Goal: Task Accomplishment & Management: Use online tool/utility

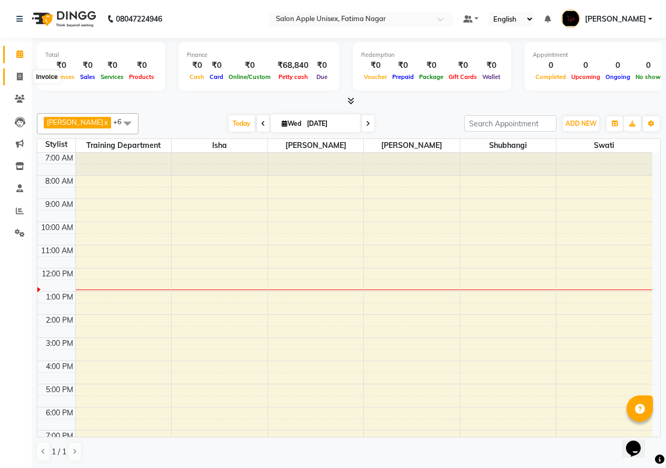
click at [18, 75] on icon at bounding box center [20, 77] width 6 height 8
select select "service"
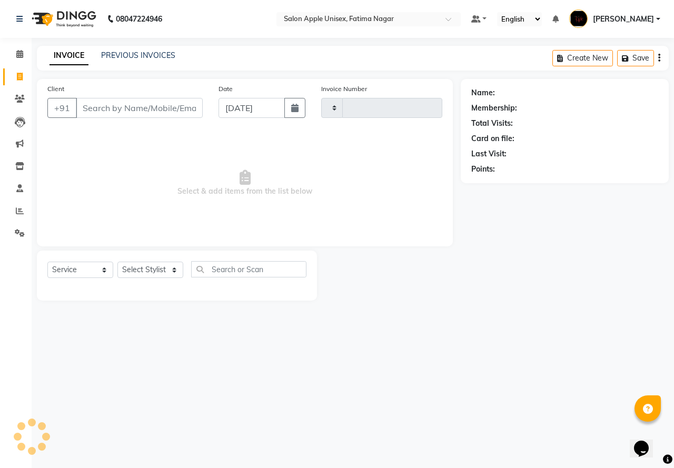
type input "1631"
select select "118"
click at [96, 111] on input "Client" at bounding box center [139, 108] width 127 height 20
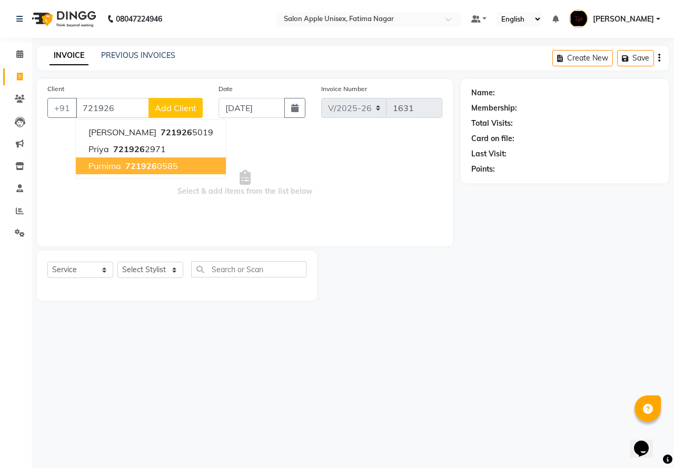
click at [129, 168] on span "721926" at bounding box center [141, 166] width 32 height 11
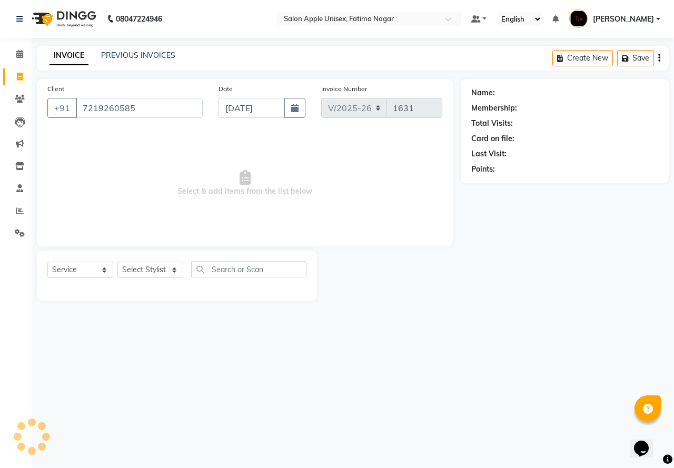
type input "7219260585"
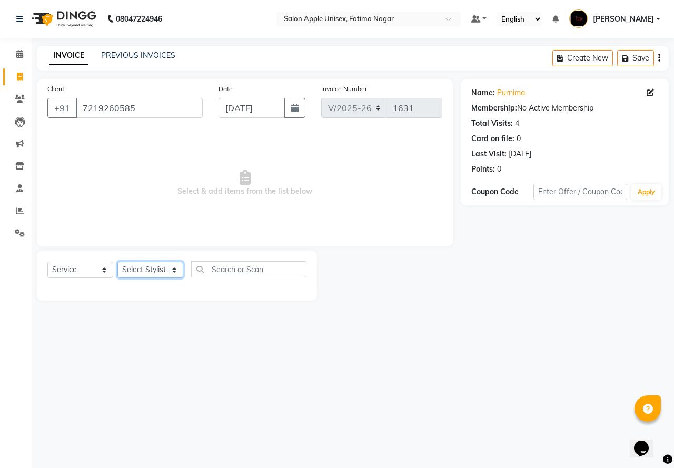
drag, startPoint x: 159, startPoint y: 270, endPoint x: 158, endPoint y: 277, distance: 7.4
click at [159, 270] on select "Select Stylist [PERSON_NAME] [PERSON_NAME] [PERSON_NAME] [PERSON_NAME] Training…" at bounding box center [150, 270] width 66 height 16
select select "11051"
click at [117, 262] on select "Select Stylist [PERSON_NAME] [PERSON_NAME] [PERSON_NAME] [PERSON_NAME] Training…" at bounding box center [150, 270] width 66 height 16
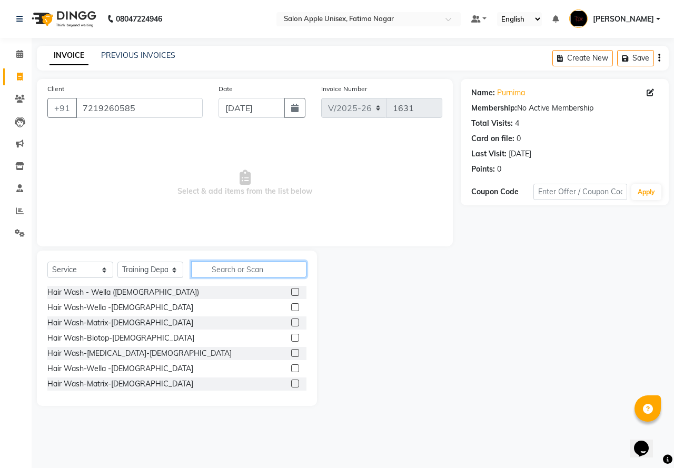
click at [215, 262] on input "text" at bounding box center [248, 269] width 115 height 16
type input "thr"
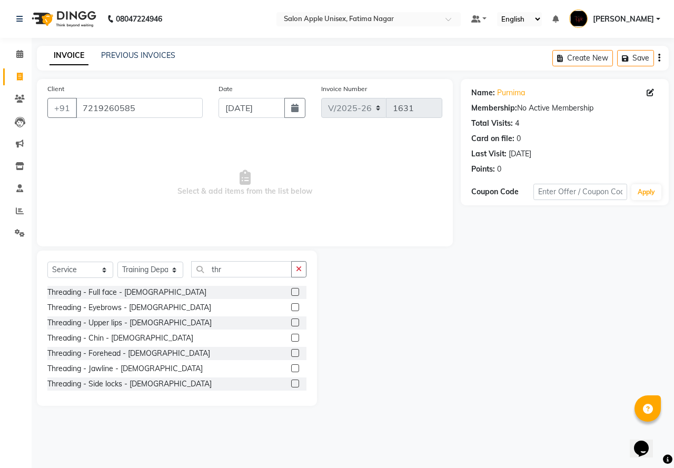
click at [291, 305] on label at bounding box center [295, 307] width 8 height 8
click at [291, 305] on input "checkbox" at bounding box center [294, 307] width 7 height 7
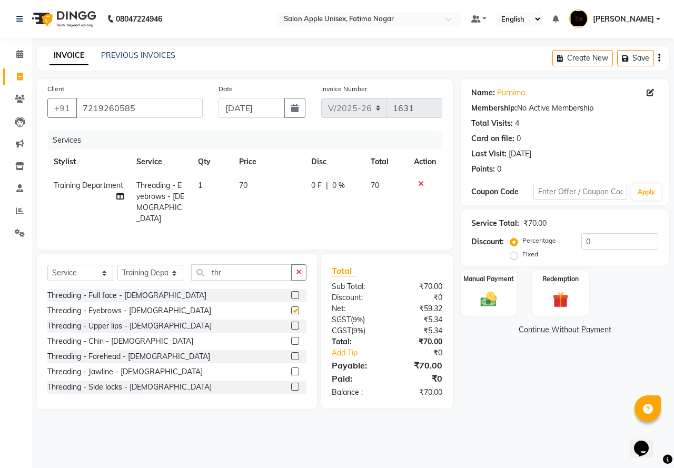
checkbox input "false"
click at [291, 322] on label at bounding box center [295, 326] width 8 height 8
click at [291, 323] on input "checkbox" at bounding box center [294, 326] width 7 height 7
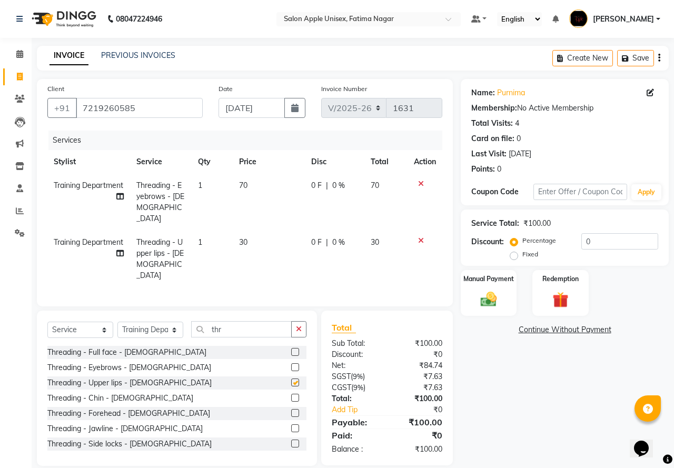
checkbox input "false"
click at [418, 237] on icon at bounding box center [421, 240] width 6 height 7
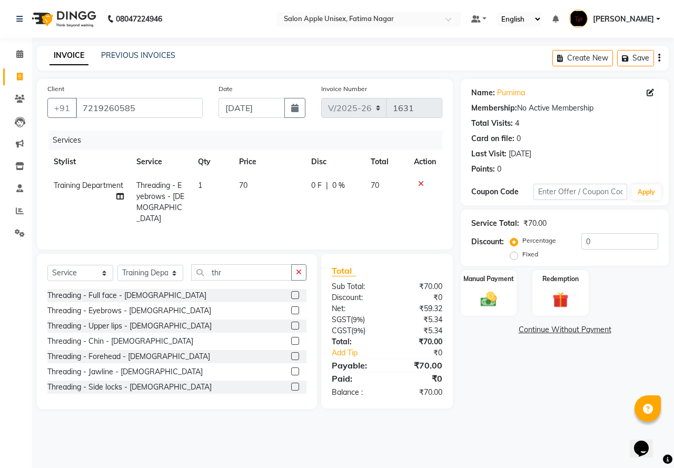
click at [291, 351] on div at bounding box center [298, 356] width 15 height 13
click at [291, 352] on label at bounding box center [295, 356] width 8 height 8
click at [291, 353] on input "checkbox" at bounding box center [294, 356] width 7 height 7
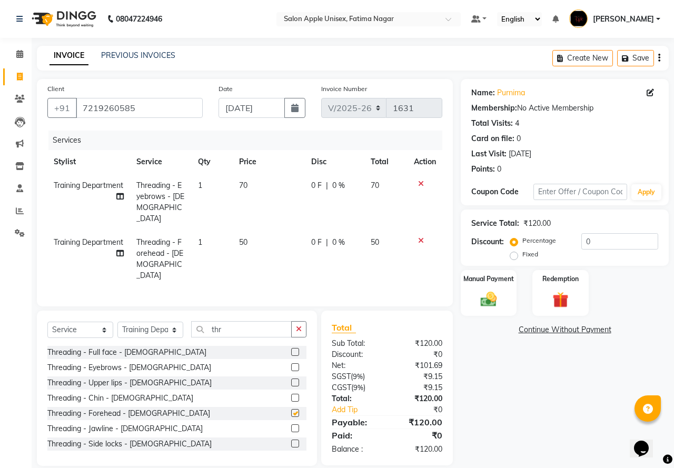
checkbox input "false"
click at [234, 321] on input "thr" at bounding box center [241, 329] width 101 height 16
type input "t"
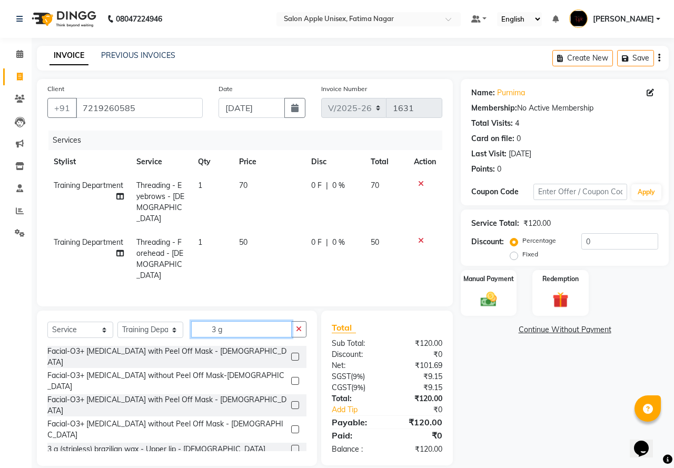
type input "3 g"
click at [291, 445] on label at bounding box center [295, 449] width 8 height 8
click at [291, 446] on input "checkbox" at bounding box center [294, 449] width 7 height 7
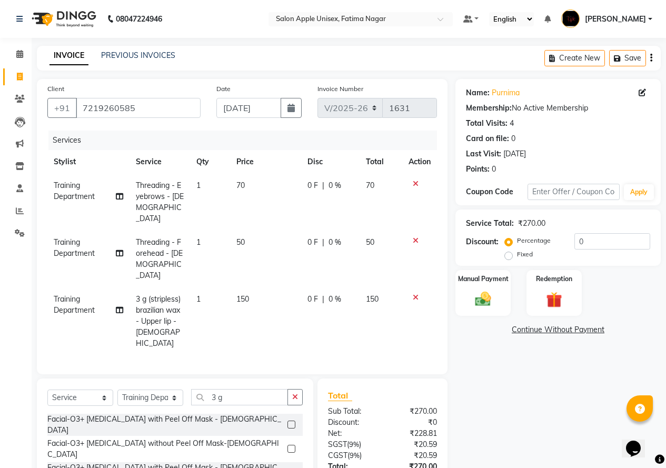
checkbox input "false"
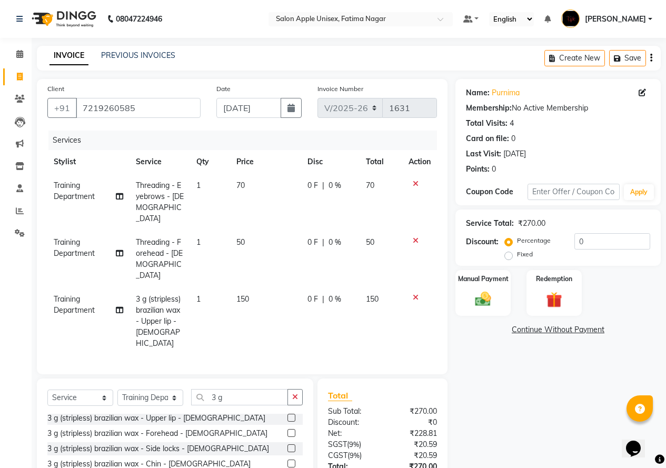
scroll to position [105, 0]
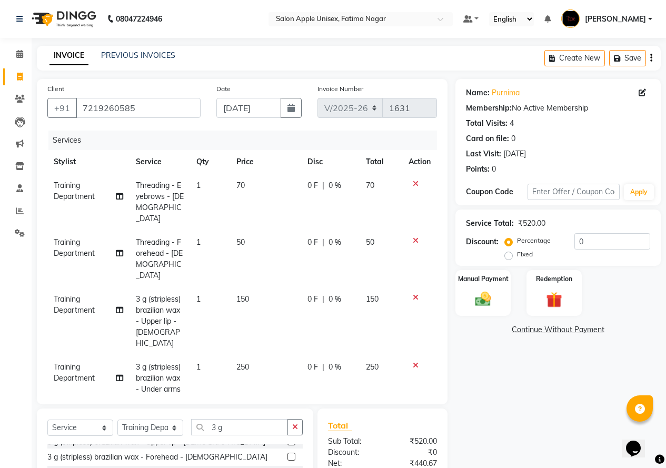
checkbox input "false"
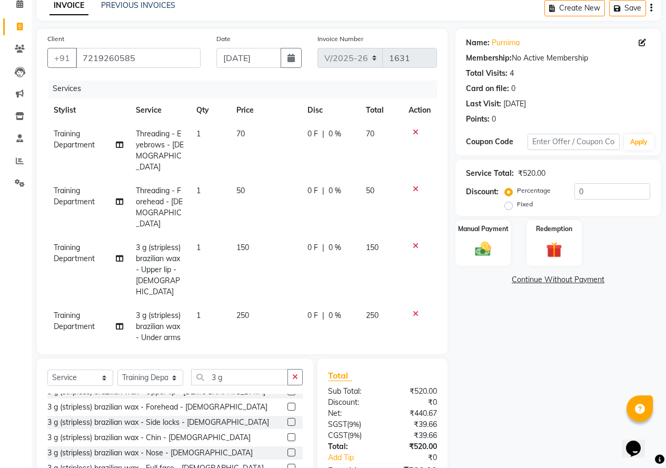
scroll to position [112, 0]
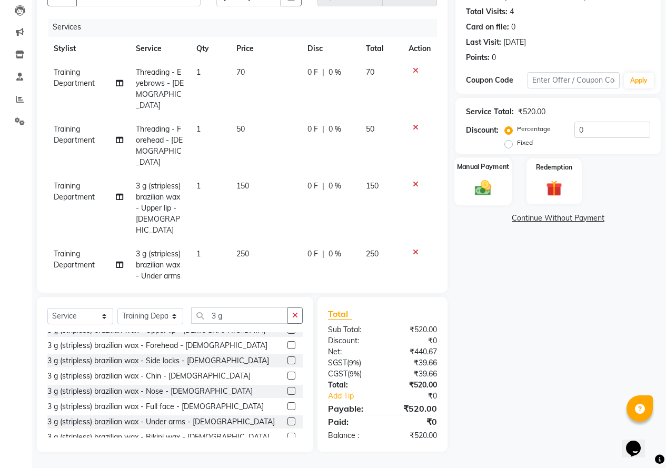
click at [473, 186] on img at bounding box center [482, 187] width 27 height 19
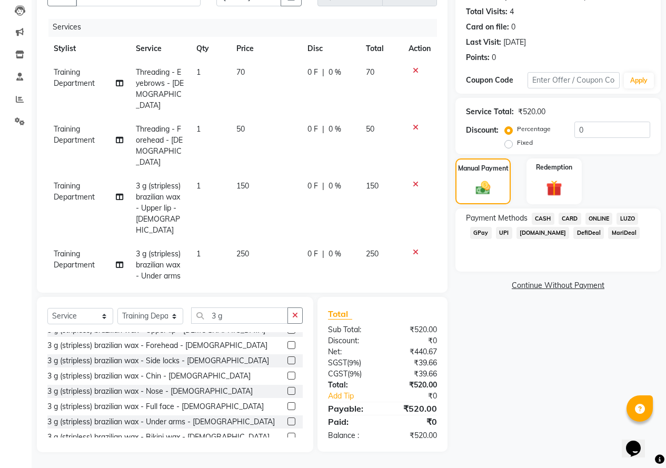
click at [601, 215] on span "ONLINE" at bounding box center [598, 219] width 27 height 12
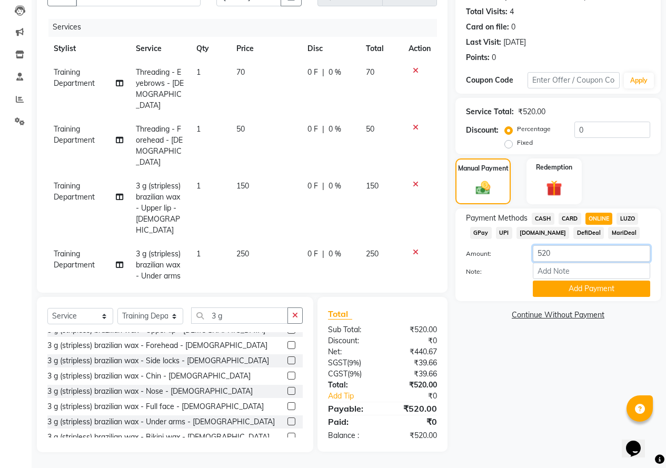
click at [546, 252] on input "520" at bounding box center [591, 253] width 117 height 16
click at [542, 252] on input "520" at bounding box center [591, 253] width 117 height 16
type input "20"
click at [545, 292] on button "Add Payment" at bounding box center [591, 289] width 117 height 16
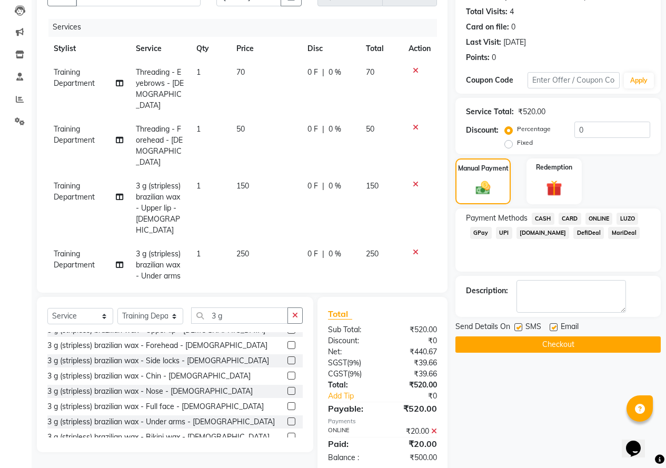
click at [539, 222] on span "CASH" at bounding box center [543, 219] width 23 height 12
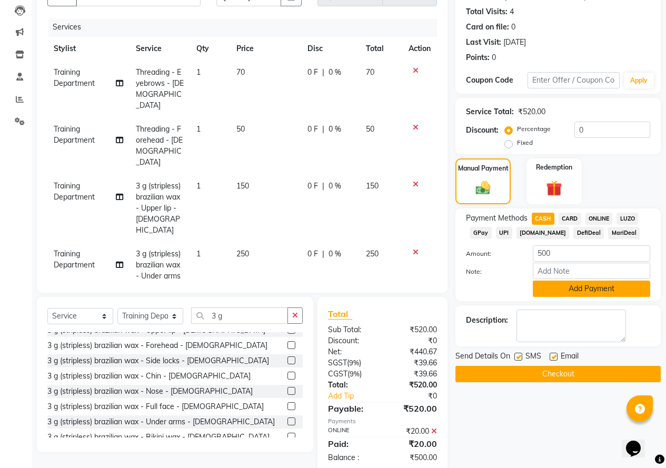
click at [611, 292] on button "Add Payment" at bounding box center [591, 289] width 117 height 16
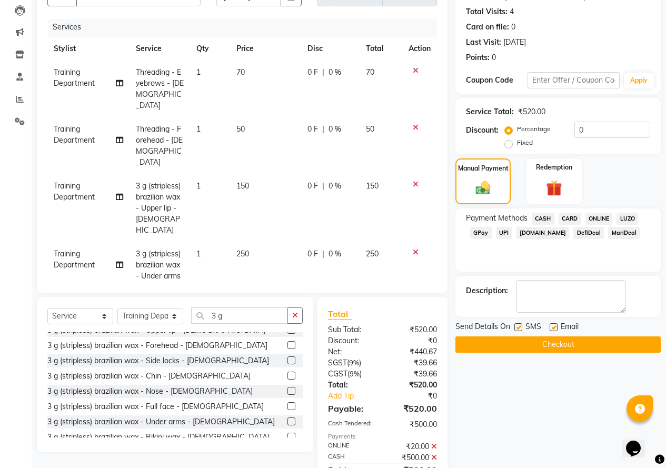
click at [579, 337] on button "Checkout" at bounding box center [557, 344] width 205 height 16
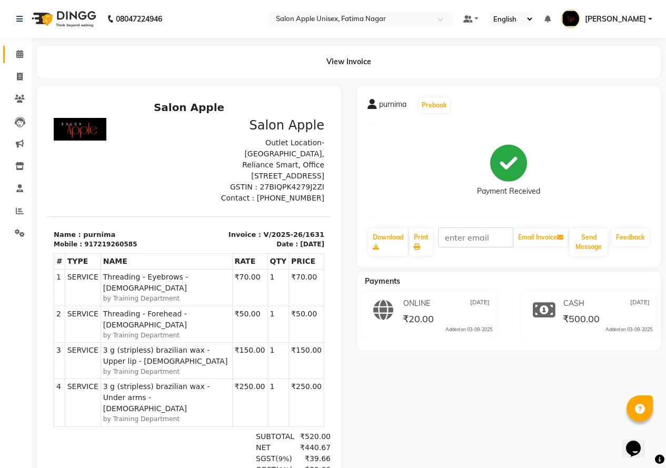
click at [22, 57] on icon at bounding box center [19, 54] width 7 height 8
